Goal: Task Accomplishment & Management: Manage account settings

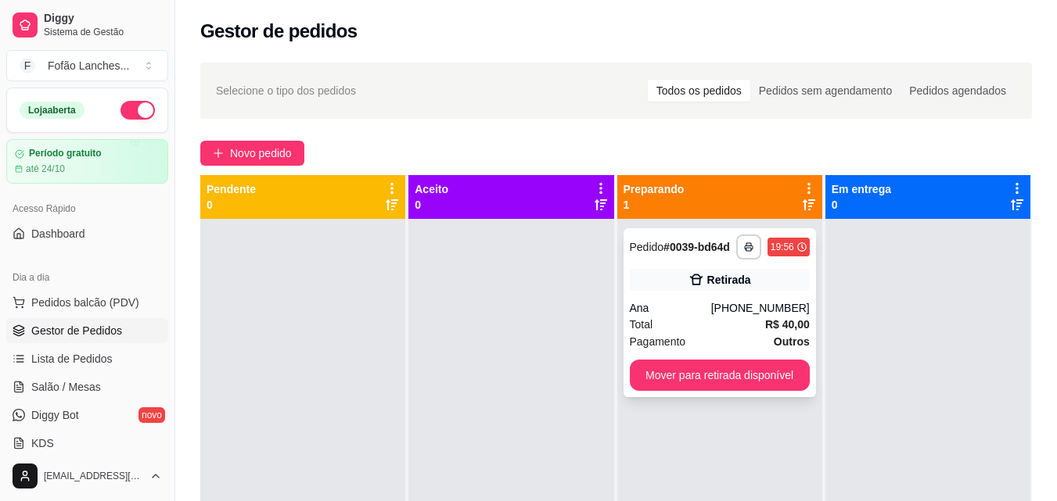
scroll to position [161, 0]
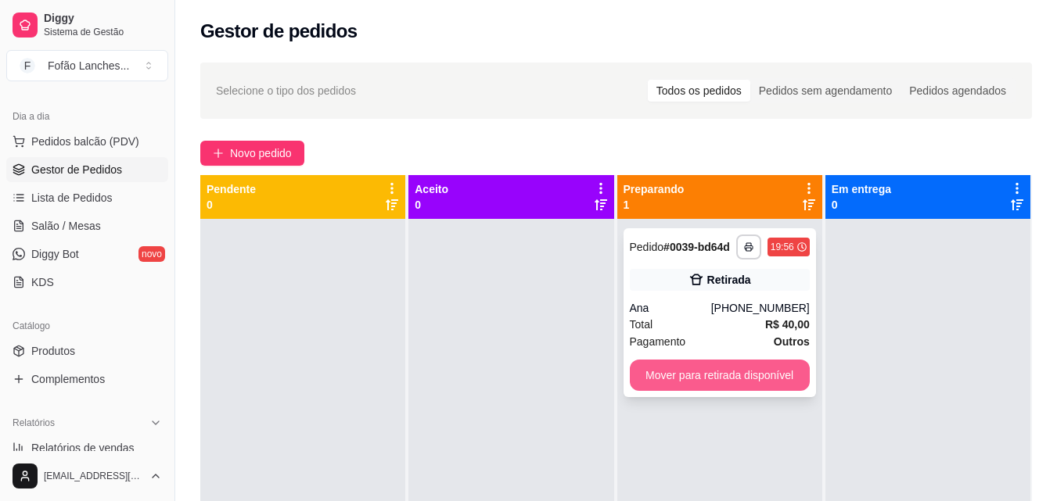
click at [739, 378] on button "Mover para retirada disponível" at bounding box center [720, 375] width 180 height 31
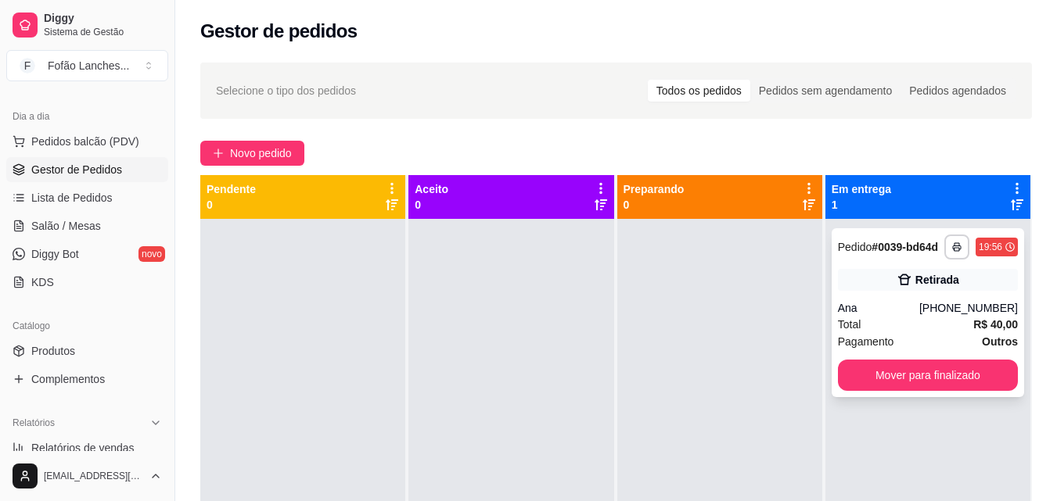
click at [909, 311] on div "Ana" at bounding box center [878, 308] width 81 height 16
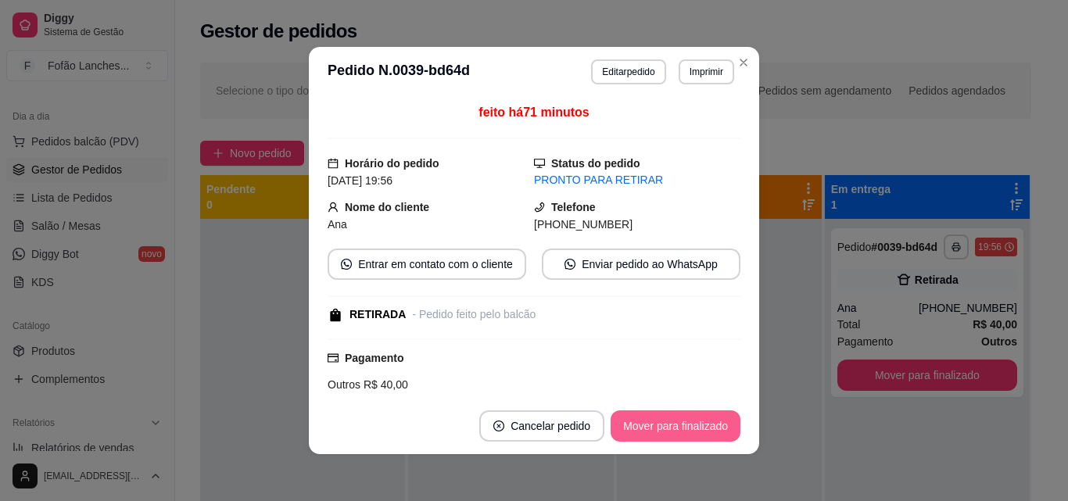
click at [714, 422] on button "Mover para finalizado" at bounding box center [676, 426] width 130 height 31
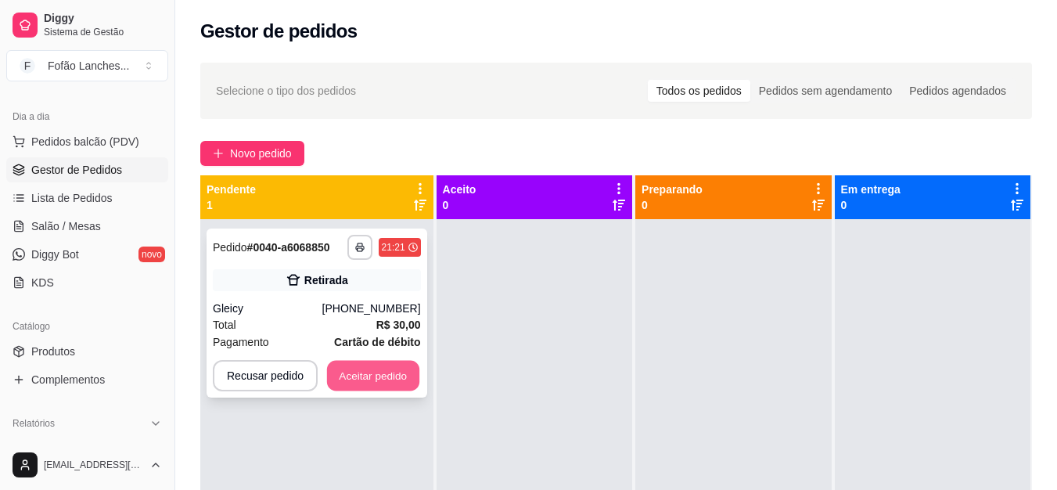
click at [371, 374] on button "Aceitar pedido" at bounding box center [373, 376] width 92 height 31
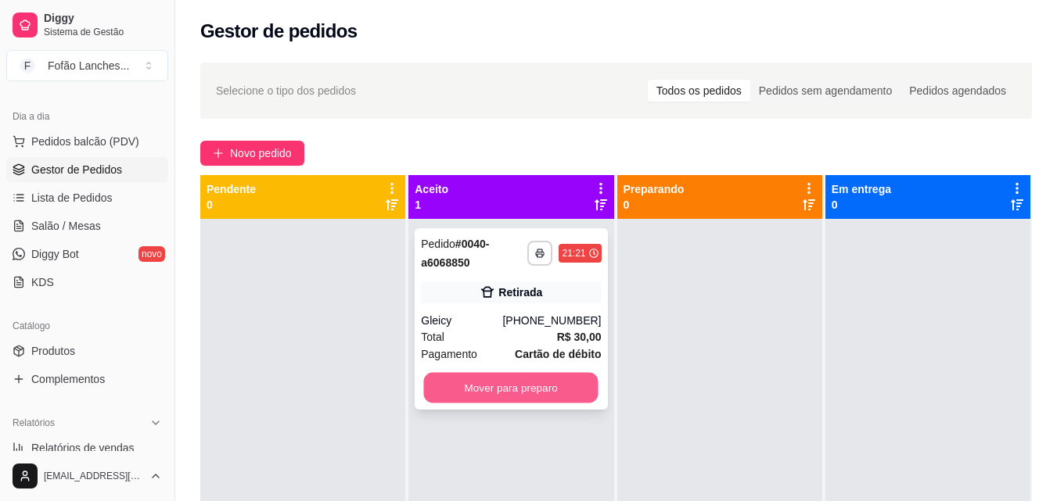
click at [523, 394] on button "Mover para preparo" at bounding box center [511, 388] width 174 height 31
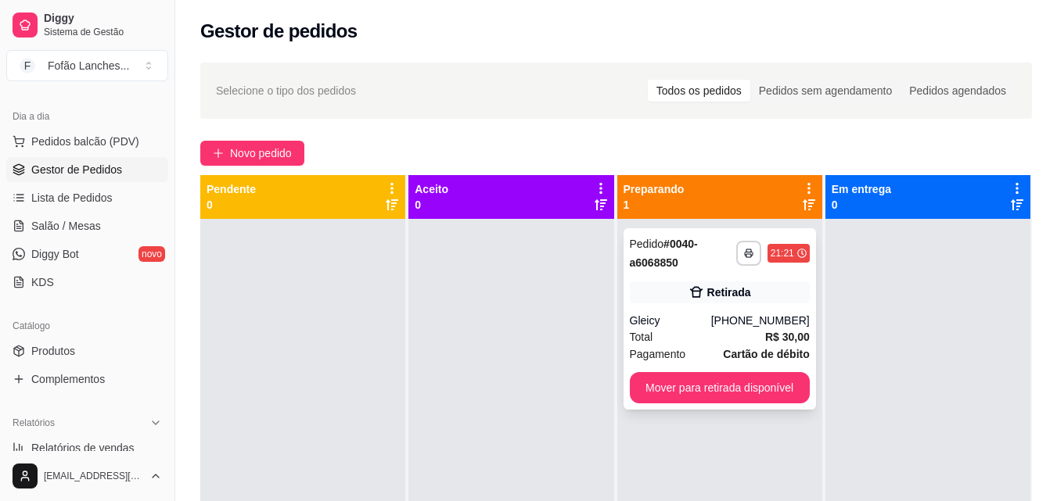
click at [727, 319] on div "[PHONE_NUMBER]" at bounding box center [760, 321] width 99 height 16
click at [744, 252] on icon "button" at bounding box center [748, 253] width 9 height 9
click at [700, 310] on button "Impressora" at bounding box center [697, 308] width 109 height 24
click at [688, 324] on div "Gleicy" at bounding box center [670, 321] width 81 height 16
click at [771, 384] on button "Mover para retirada disponível" at bounding box center [719, 388] width 174 height 31
